Goal: Task Accomplishment & Management: Use online tool/utility

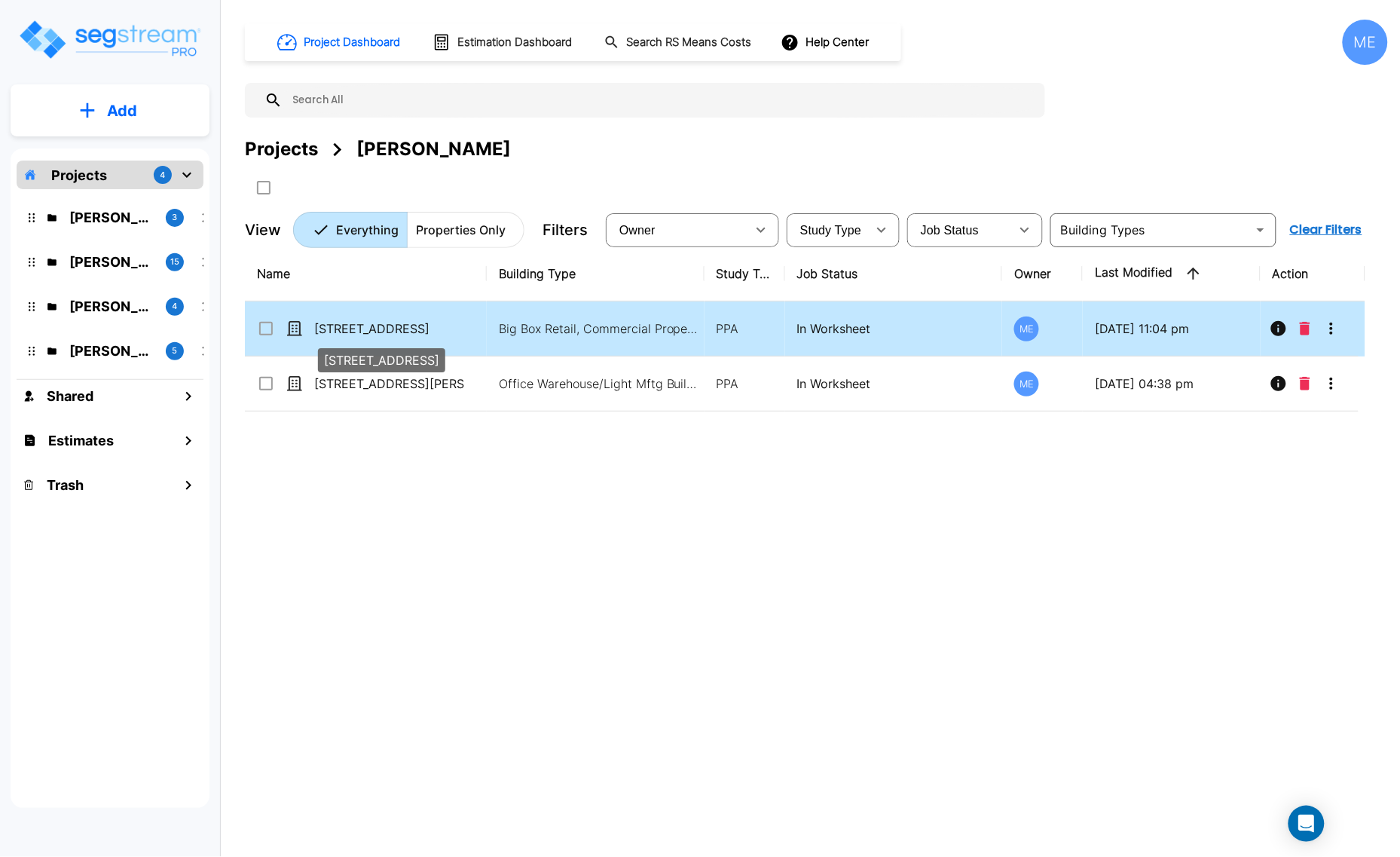
click at [419, 323] on p "[STREET_ADDRESS]" at bounding box center [389, 329] width 151 height 18
click at [417, 329] on p "[STREET_ADDRESS]" at bounding box center [389, 329] width 151 height 18
checkbox input "false"
click at [417, 329] on p "[STREET_ADDRESS]" at bounding box center [389, 329] width 151 height 18
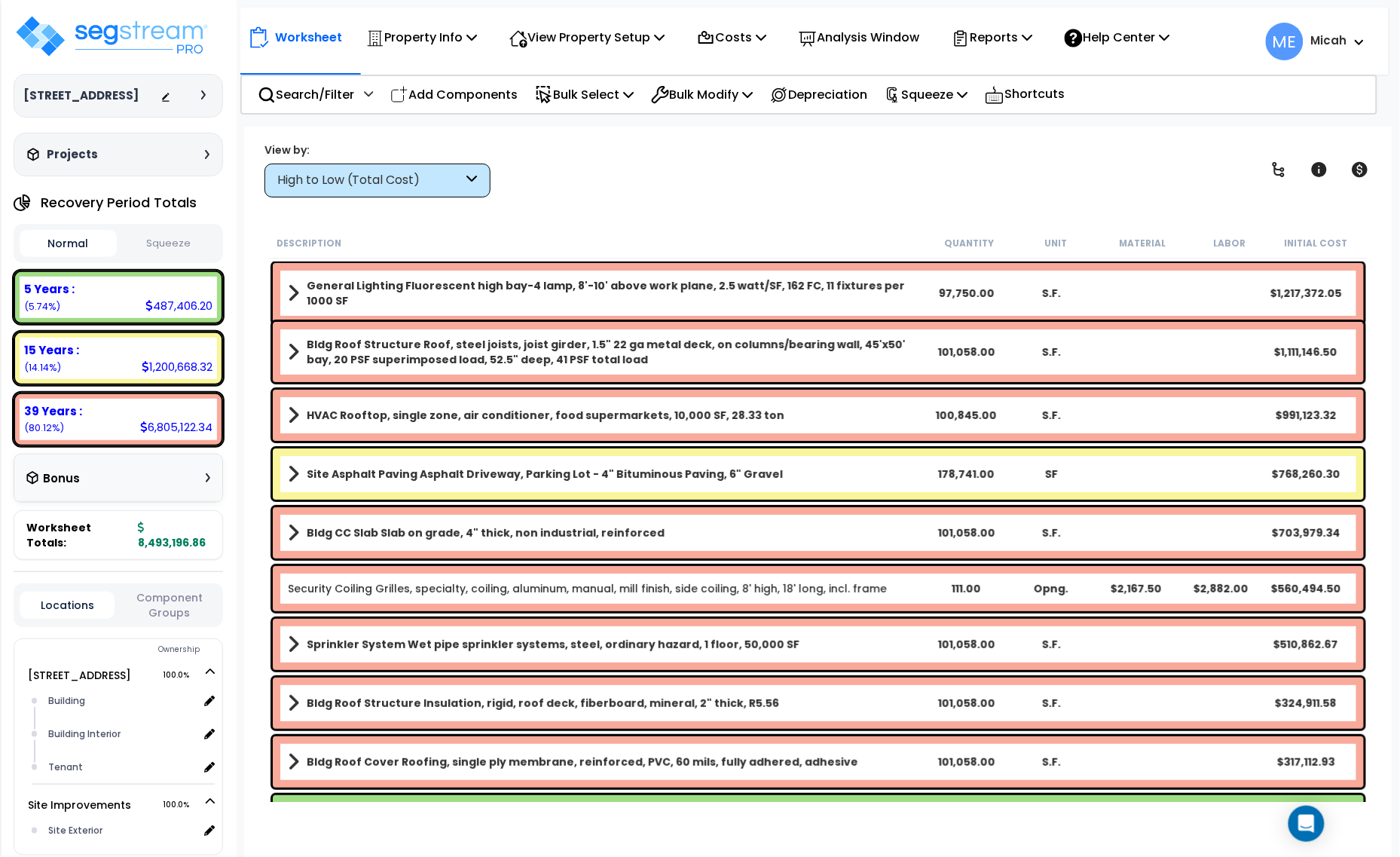
click at [473, 181] on icon at bounding box center [473, 180] width 11 height 17
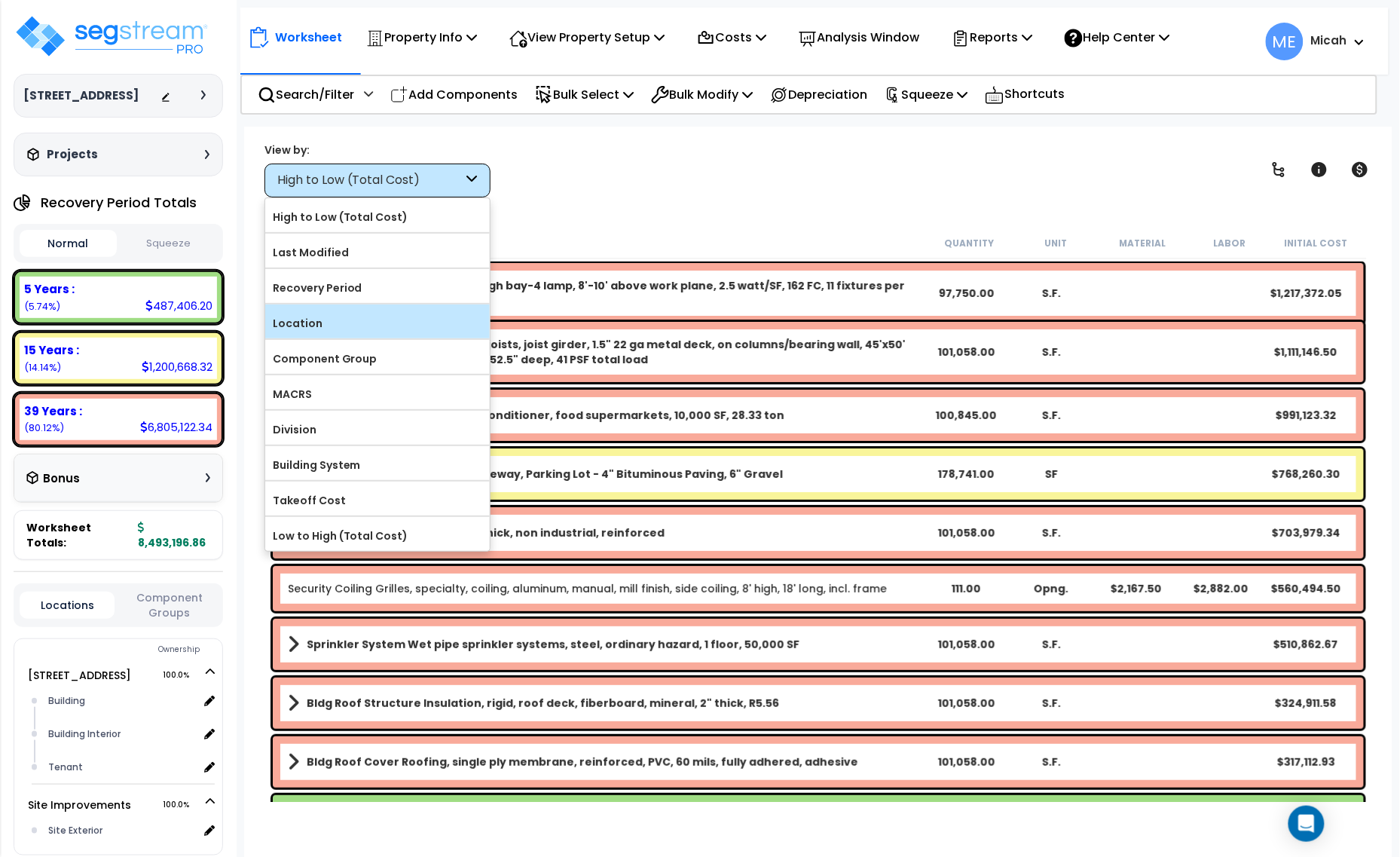
click at [423, 318] on label "Location" at bounding box center [378, 323] width 225 height 23
click at [0, 0] on input "Location" at bounding box center [0, 0] width 0 height 0
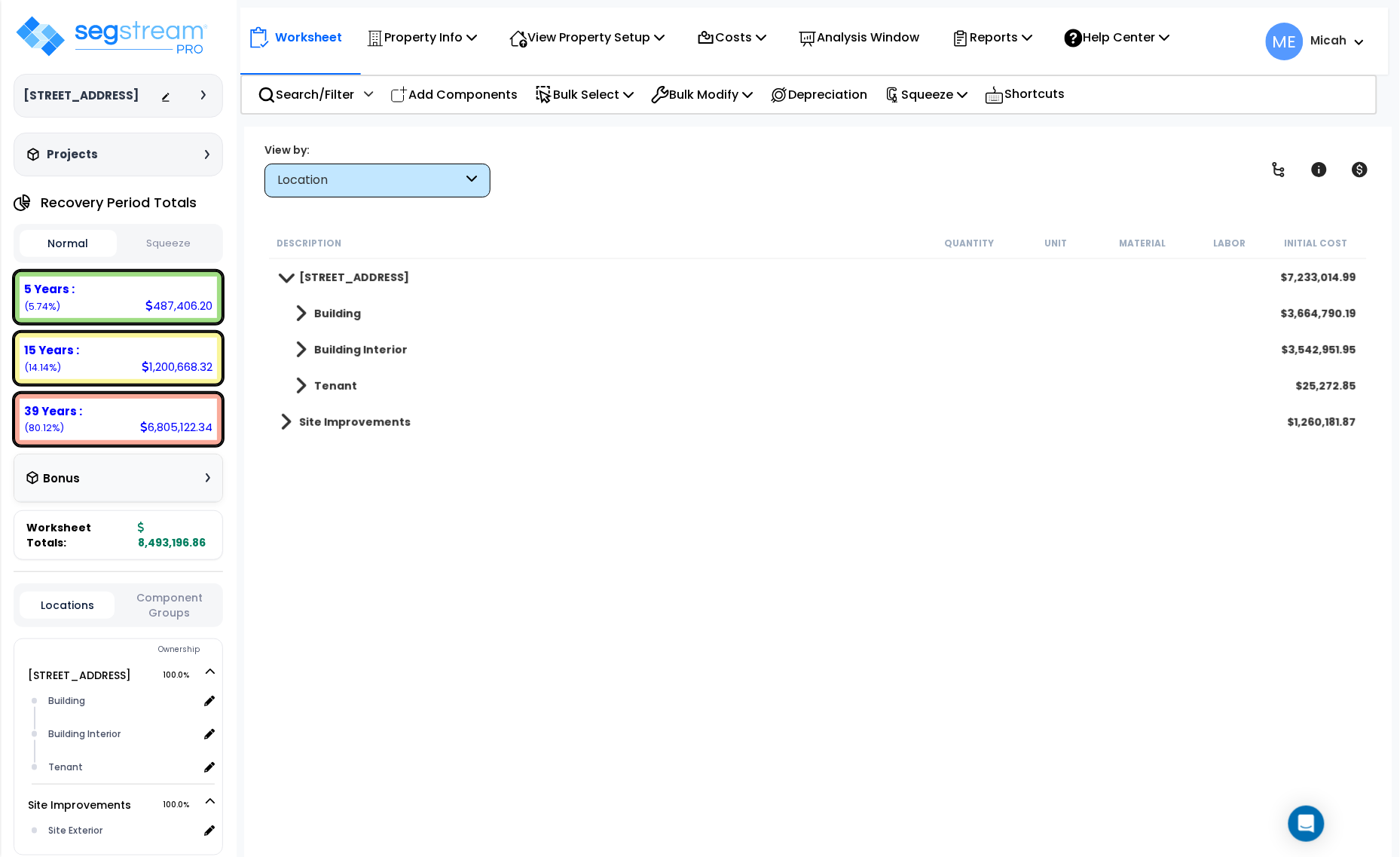
drag, startPoint x: 480, startPoint y: 95, endPoint x: 477, endPoint y: 106, distance: 11.4
click at [480, 95] on p "Add Components" at bounding box center [454, 94] width 127 height 20
select select
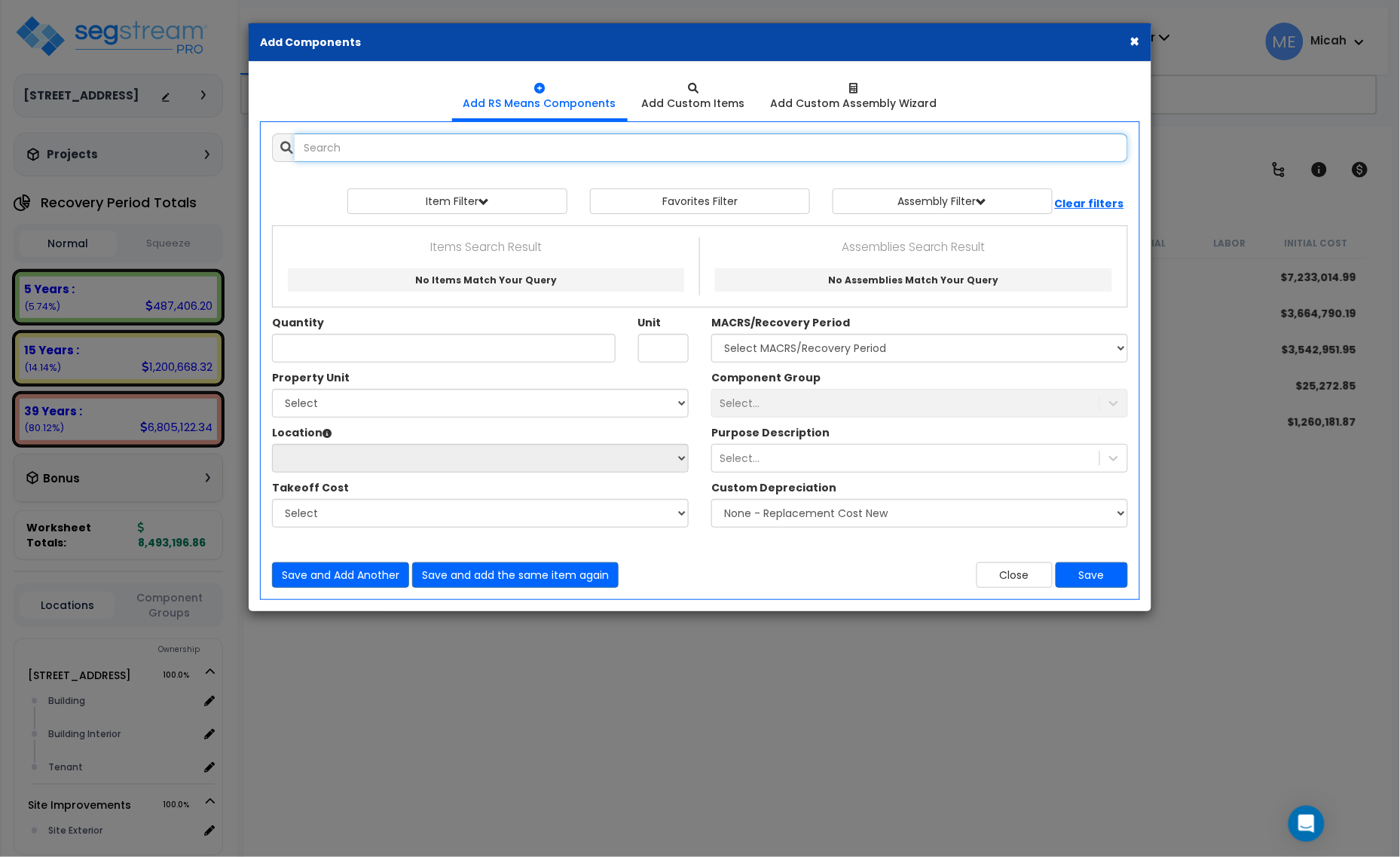
click at [367, 144] on input "text" at bounding box center [711, 148] width 833 height 29
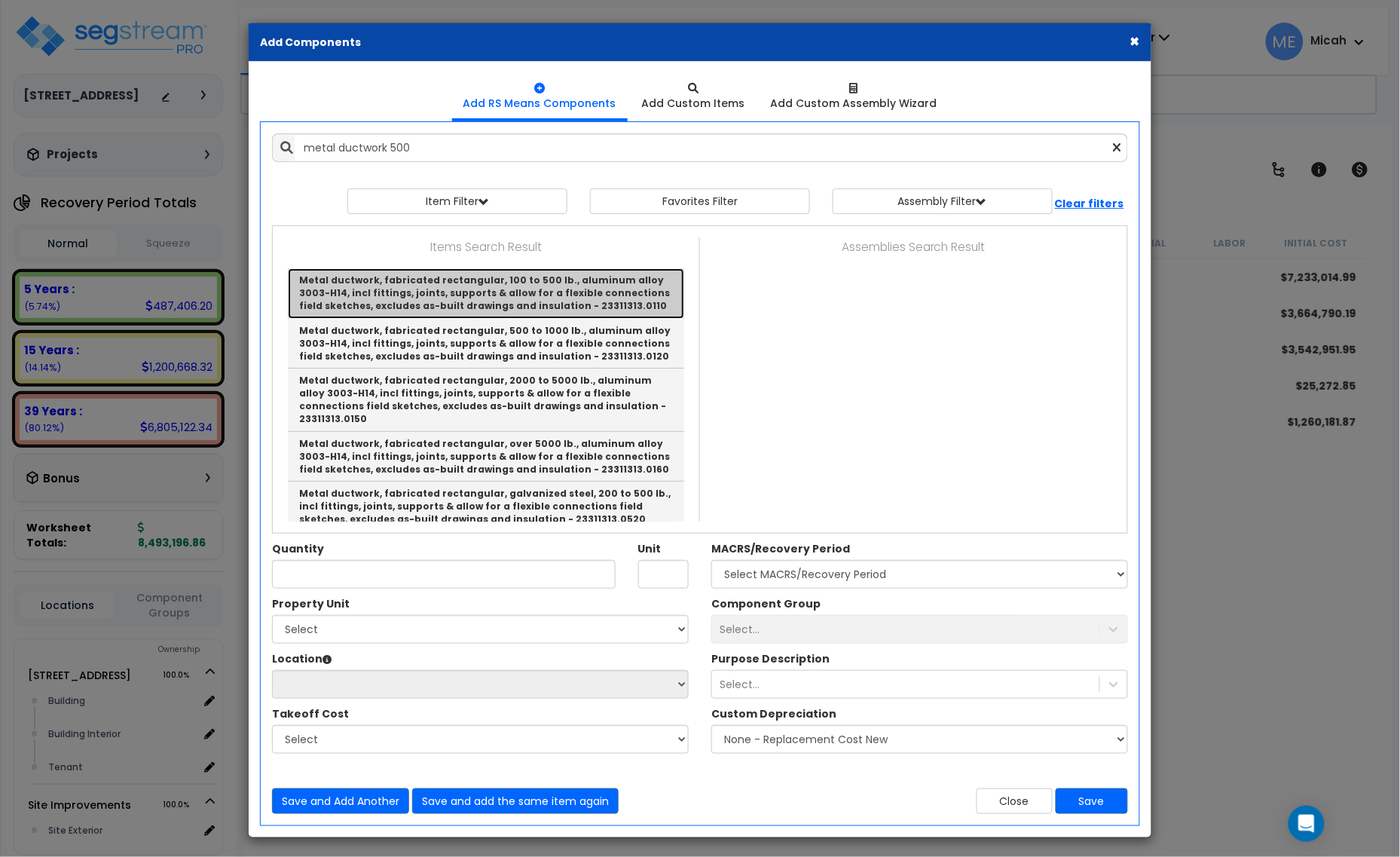
click at [408, 288] on link "Metal ductwork, fabricated rectangular, 100 to 500 lb., aluminum alloy 3003-H14…" at bounding box center [486, 294] width 396 height 50
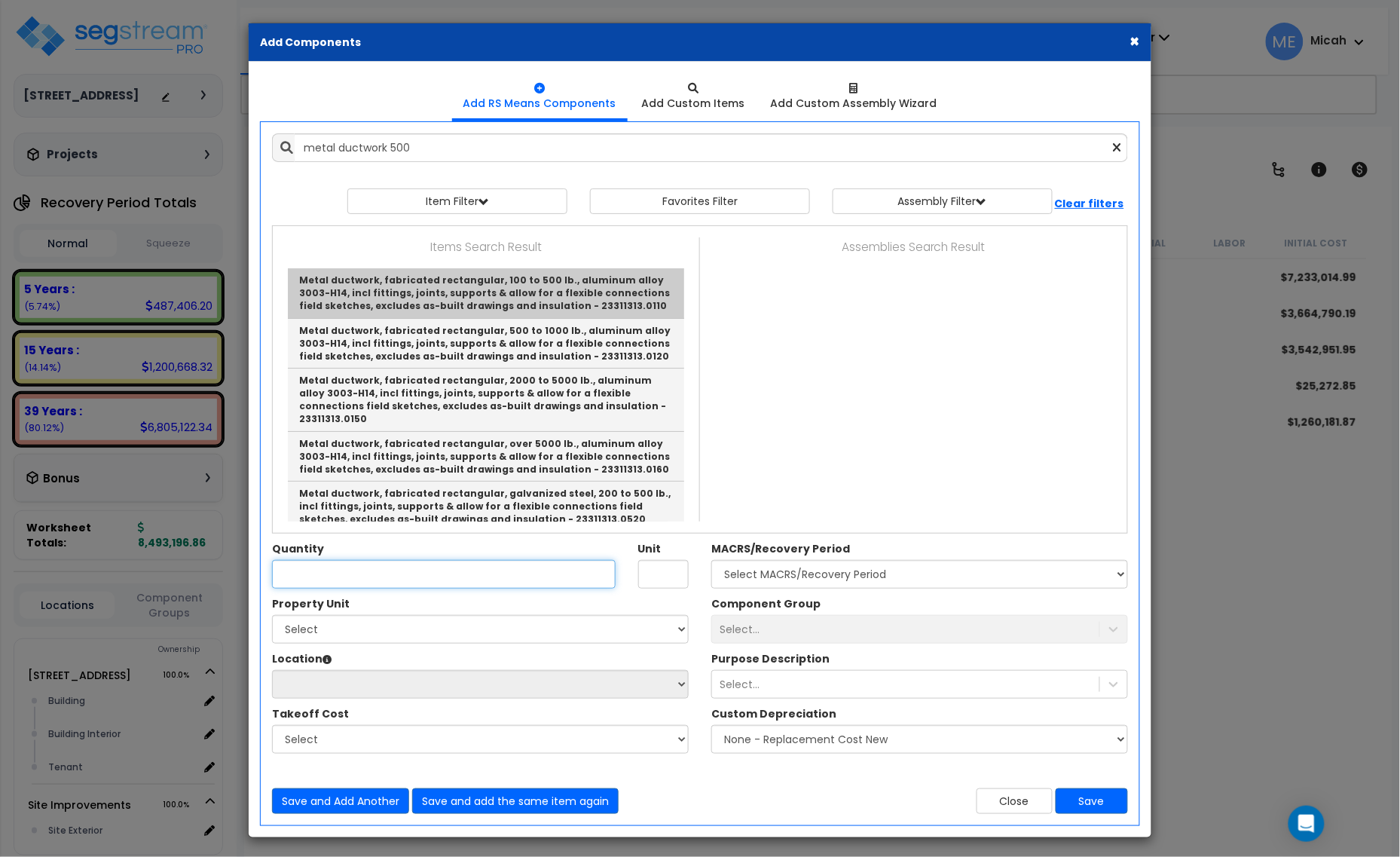
type input "Metal ductwork, fabricated rectangular, 100 to 500 lb., aluminum alloy 3003-H14…"
type input "Lb."
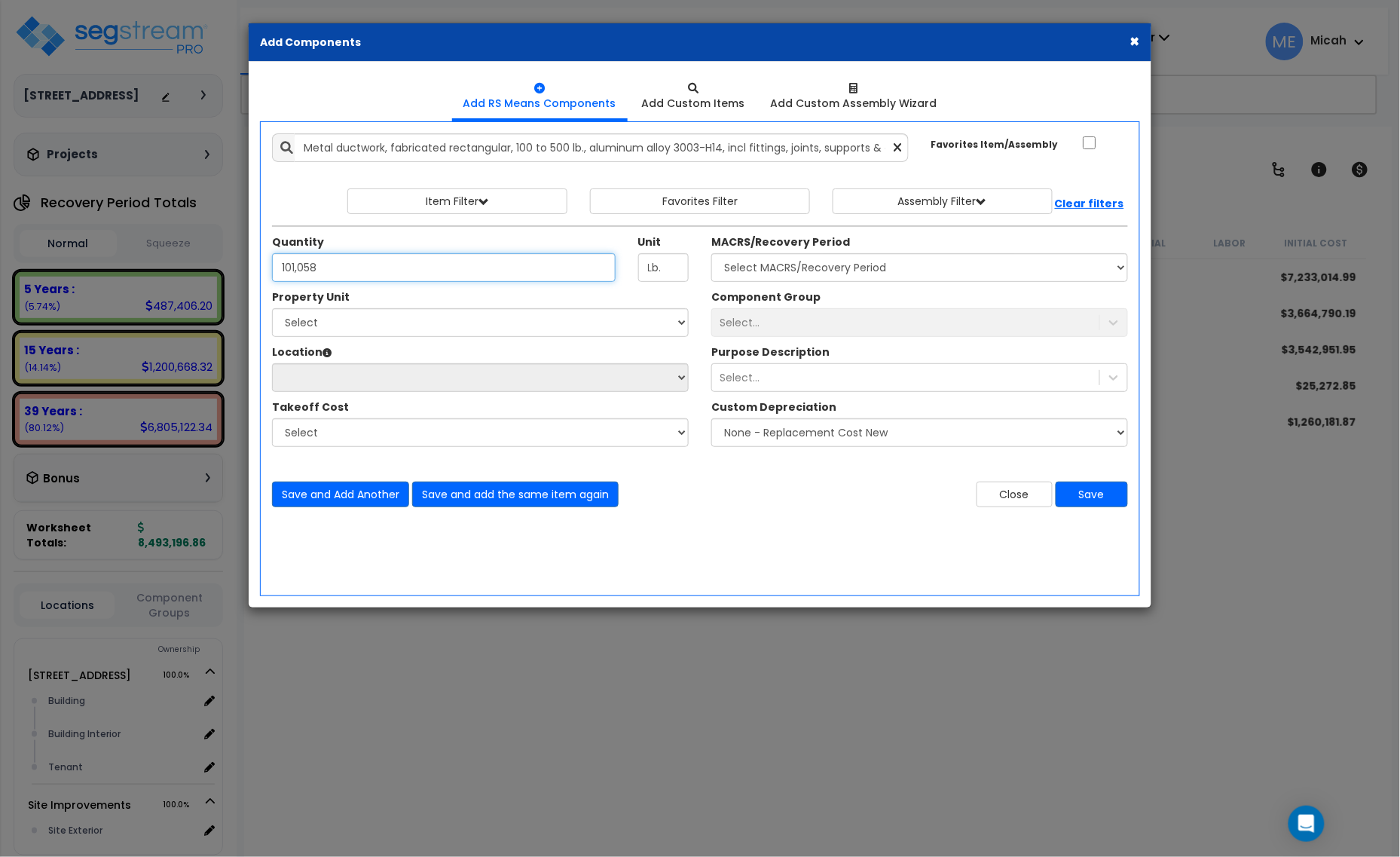
type input "101,058"
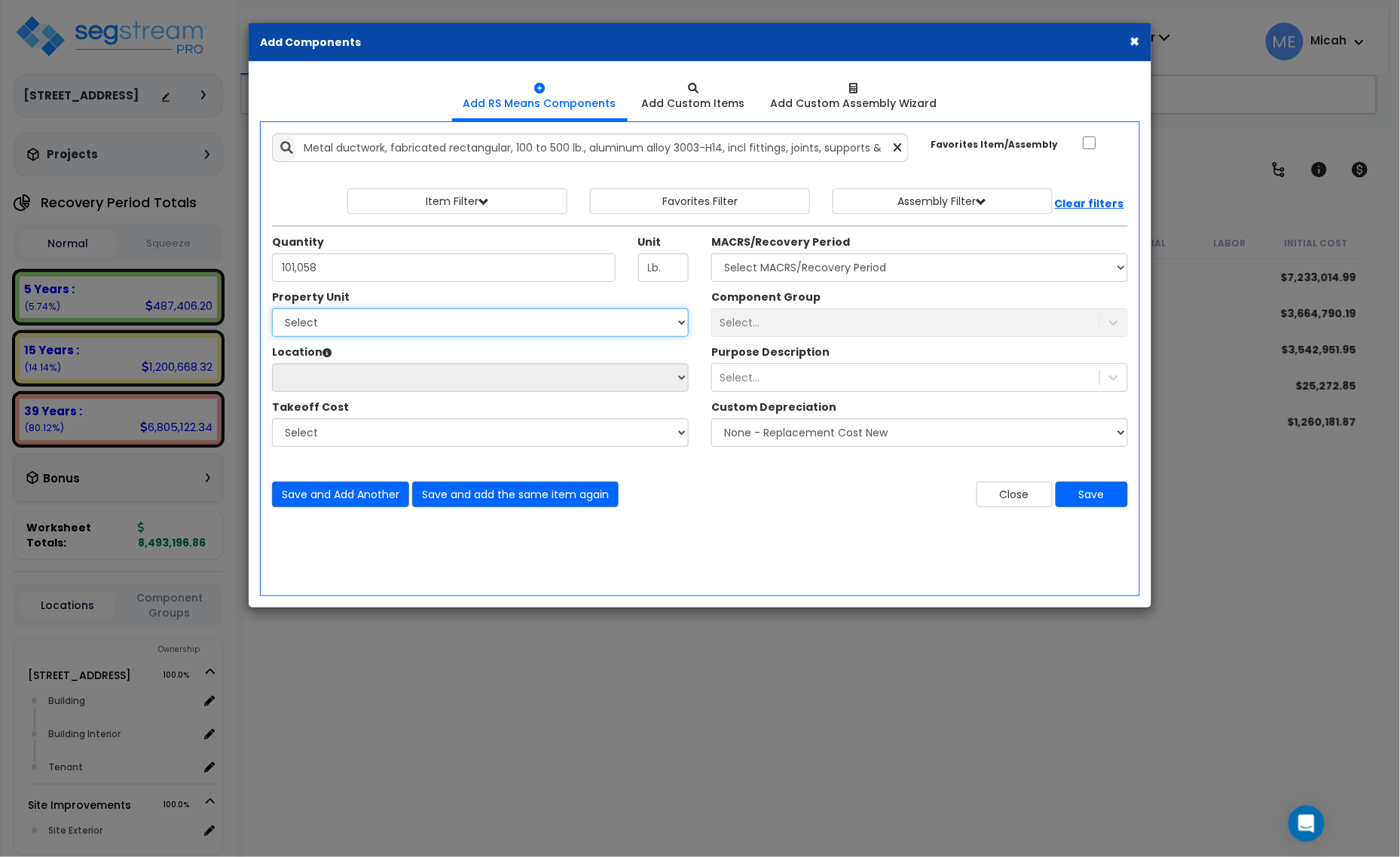
click at [541, 317] on select "Select 25211 Sunnymead Blvd Site Improvements" at bounding box center [480, 323] width 417 height 29
select select "166495"
click at [272, 309] on select "Select 25211 Sunnymead Blvd Site Improvements" at bounding box center [480, 323] width 417 height 29
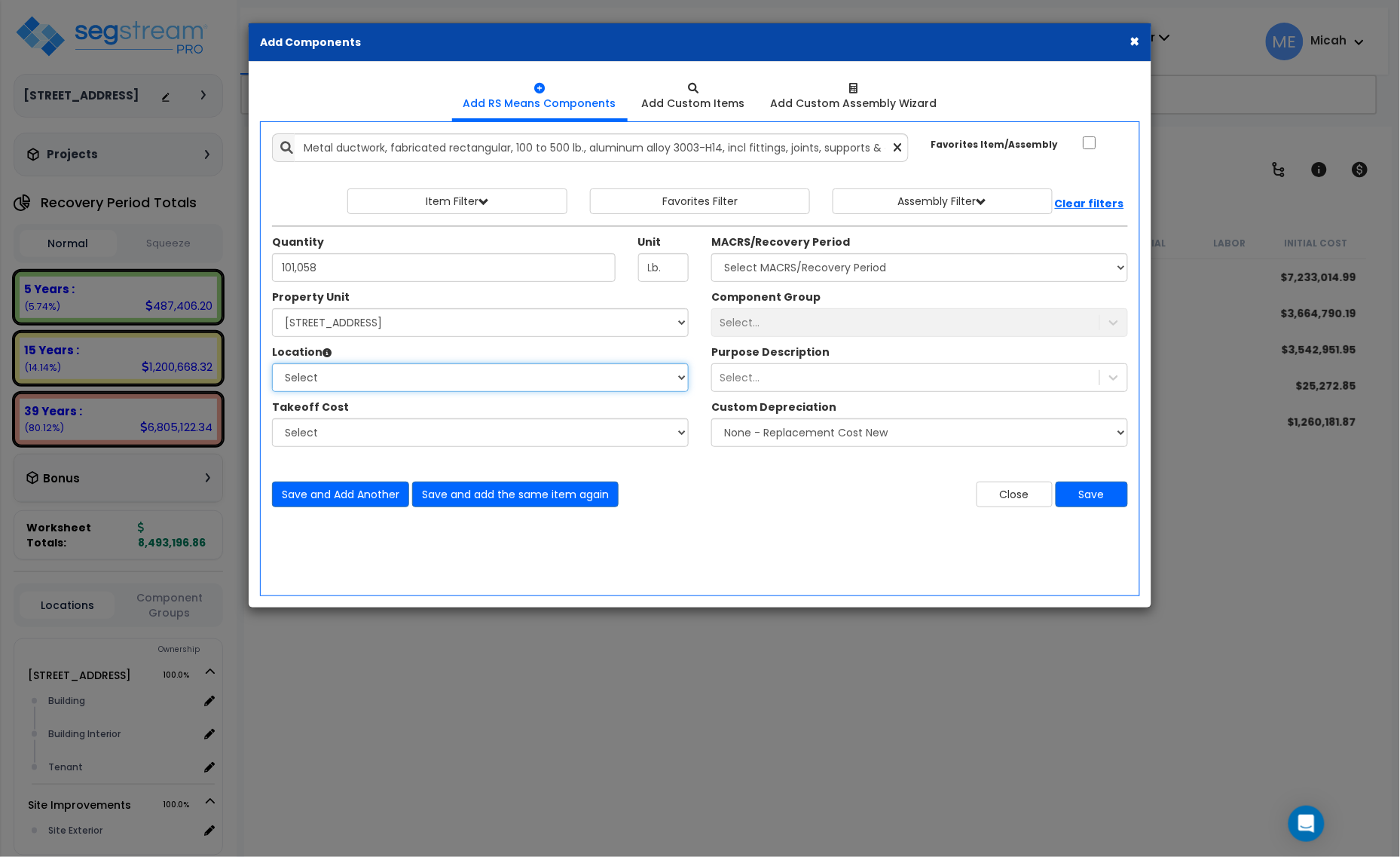
click at [499, 383] on select "Select Building Building Interior Tenant Add Additional Location" at bounding box center [480, 378] width 417 height 29
select select "461"
click at [272, 364] on select "Select Building Building Interior Tenant Add Additional Location" at bounding box center [480, 378] width 417 height 29
